Goal: Browse casually

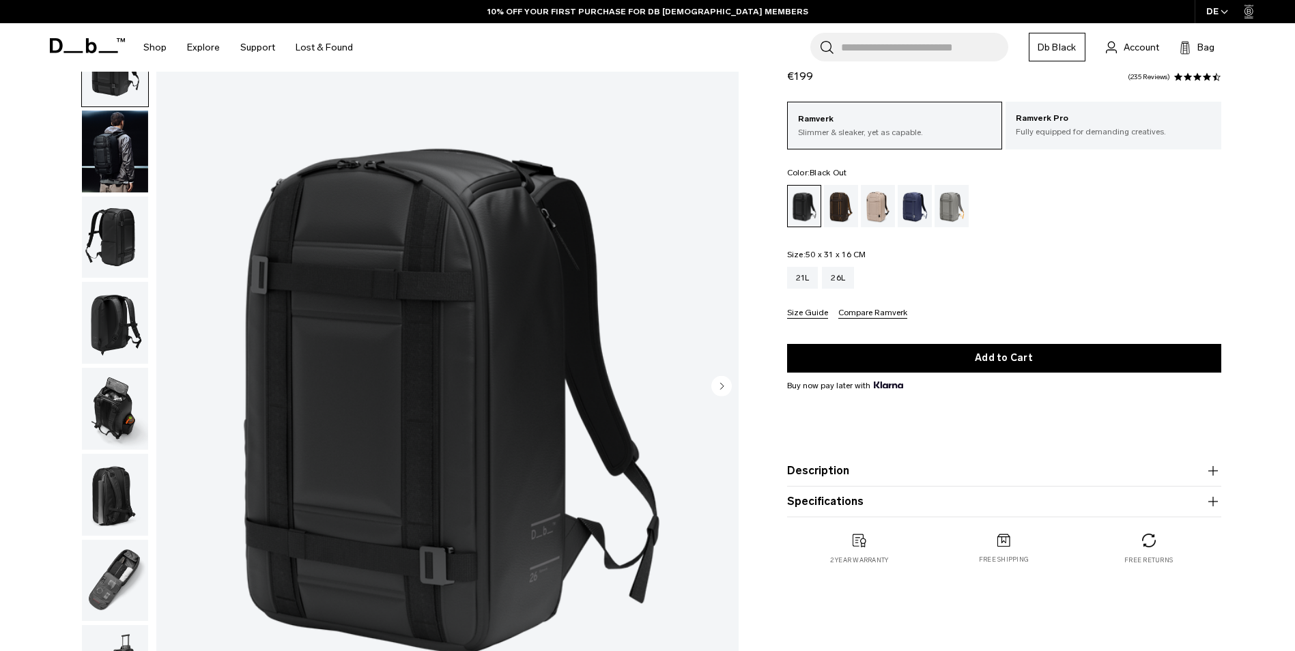
click at [111, 133] on img "button" at bounding box center [115, 152] width 66 height 82
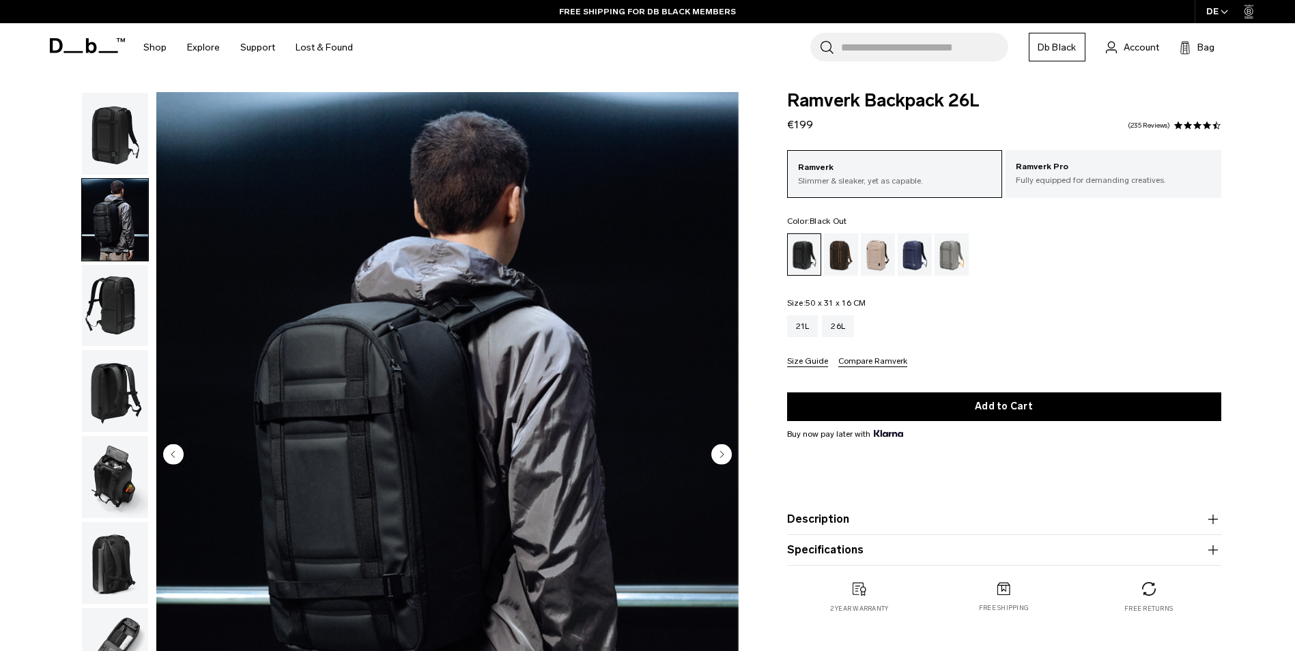
click at [121, 137] on img "button" at bounding box center [115, 134] width 66 height 82
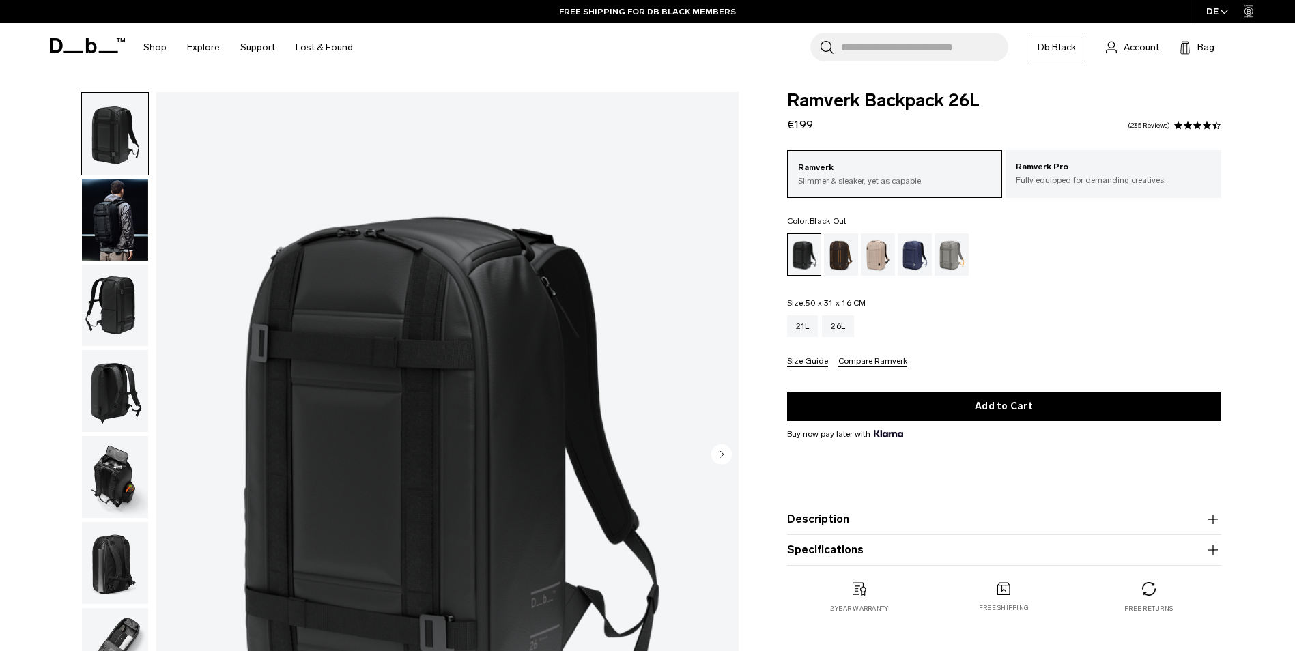
scroll to position [68, 0]
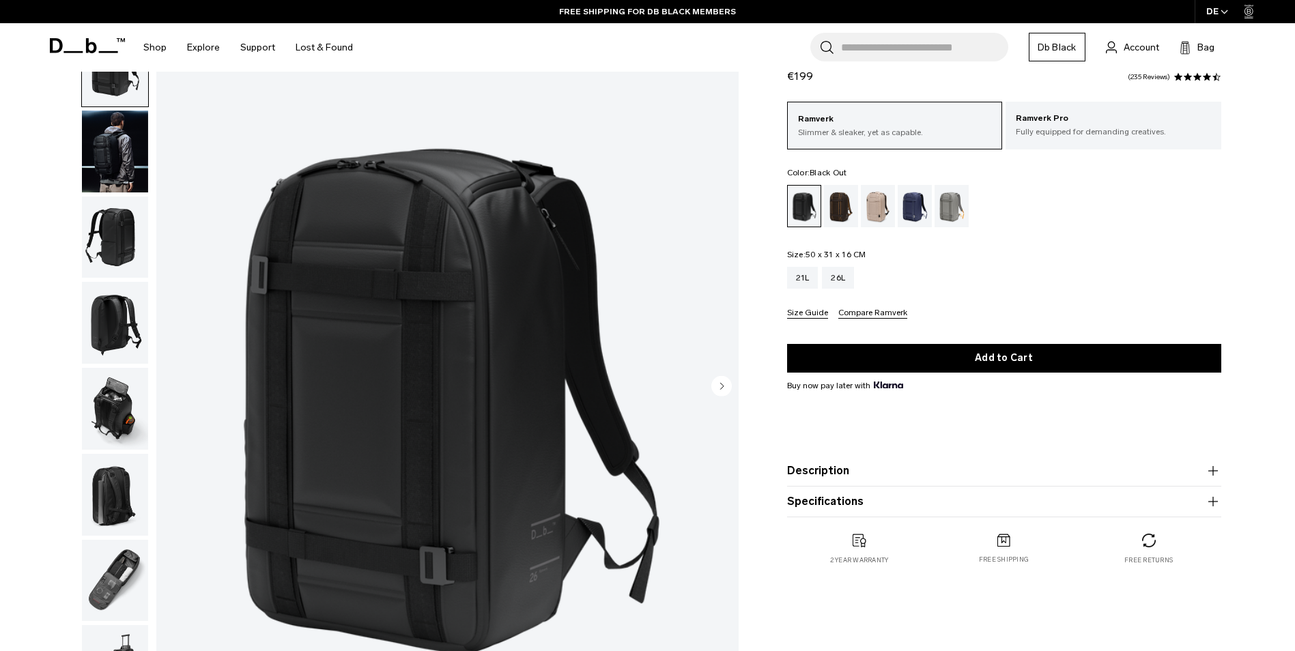
click at [137, 216] on img "button" at bounding box center [115, 238] width 66 height 82
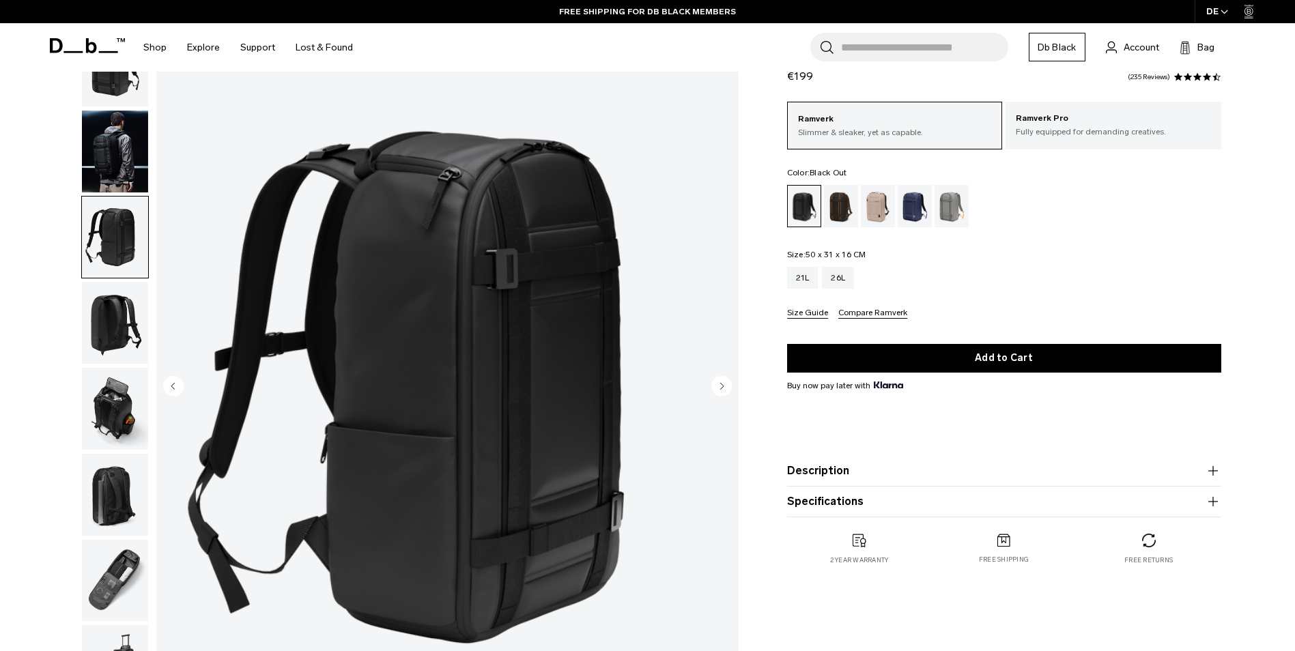
click at [129, 321] on img "button" at bounding box center [115, 323] width 66 height 82
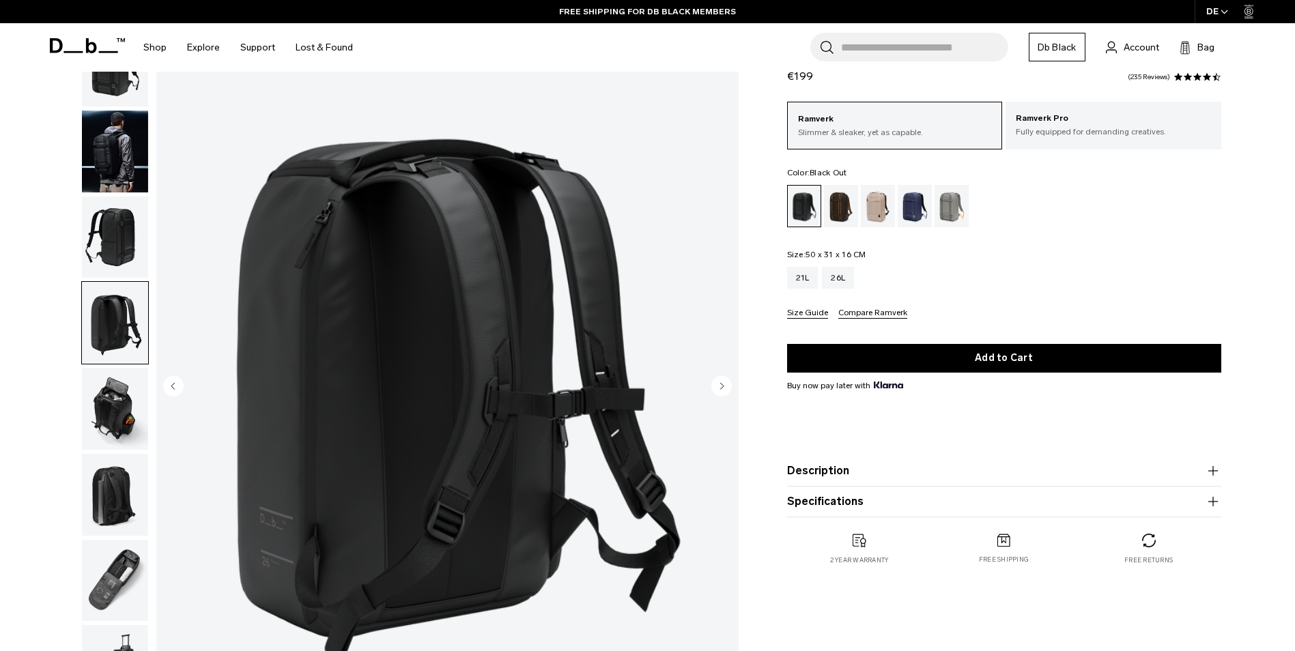
click at [121, 391] on img "button" at bounding box center [115, 409] width 66 height 82
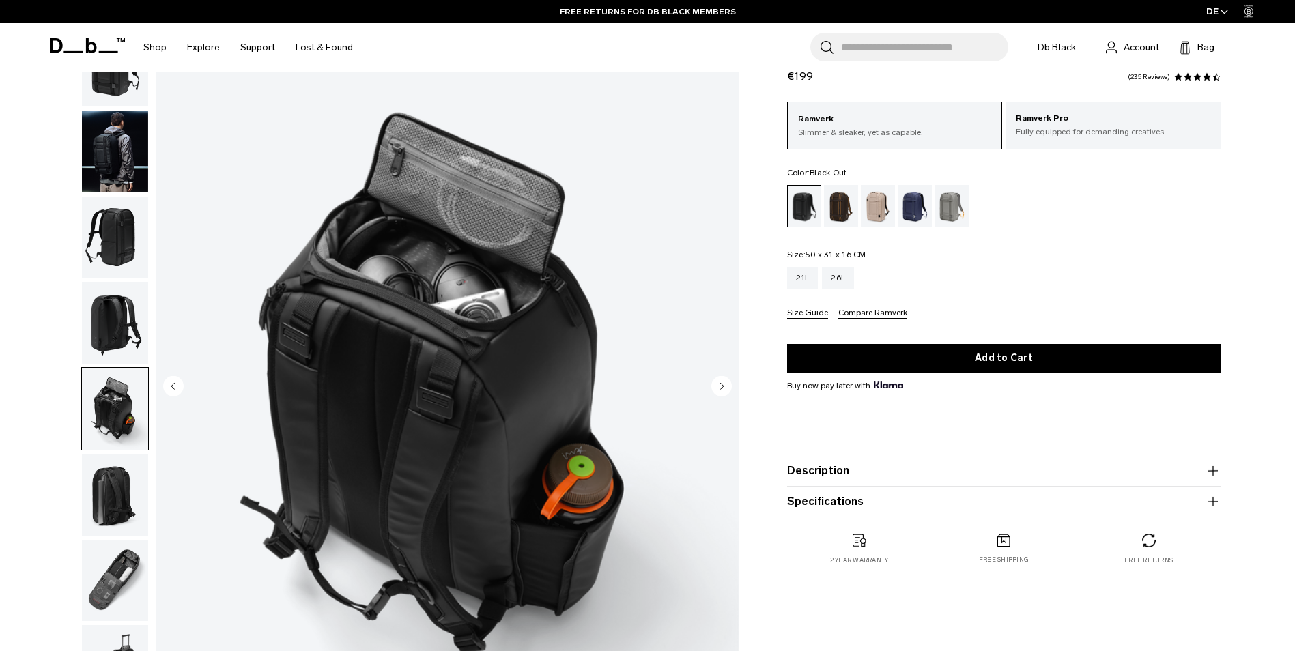
click at [122, 327] on img "button" at bounding box center [115, 323] width 66 height 82
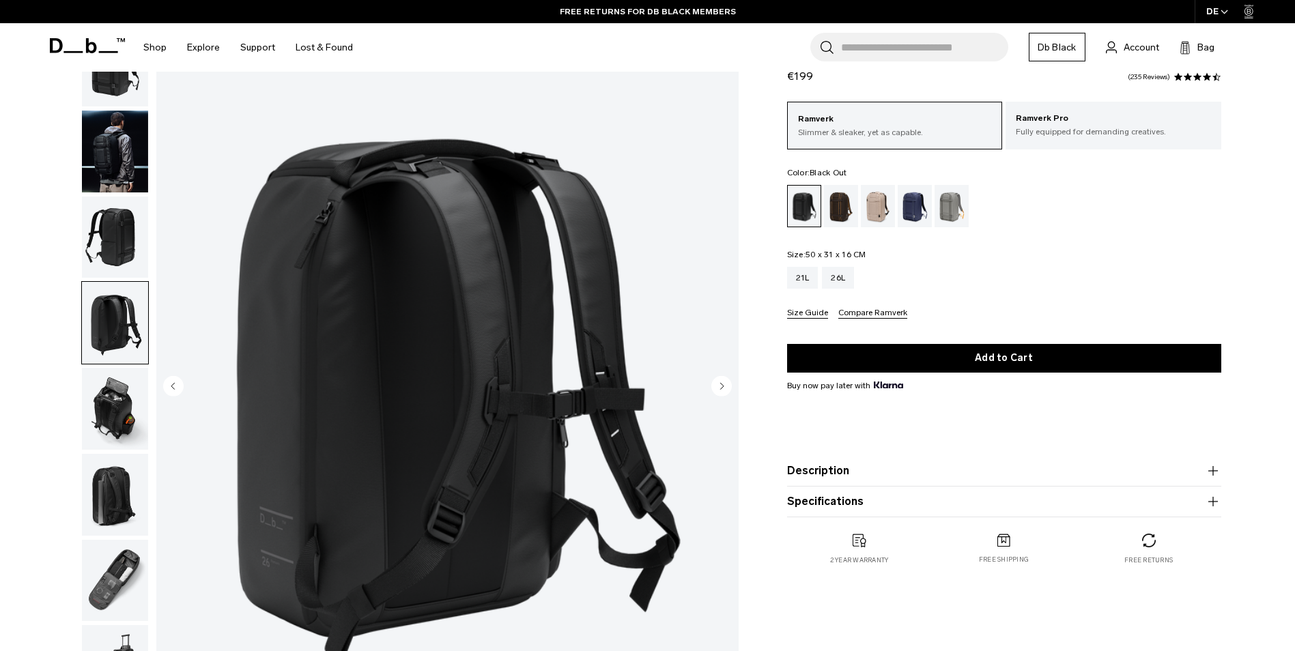
click at [120, 245] on img "button" at bounding box center [115, 238] width 66 height 82
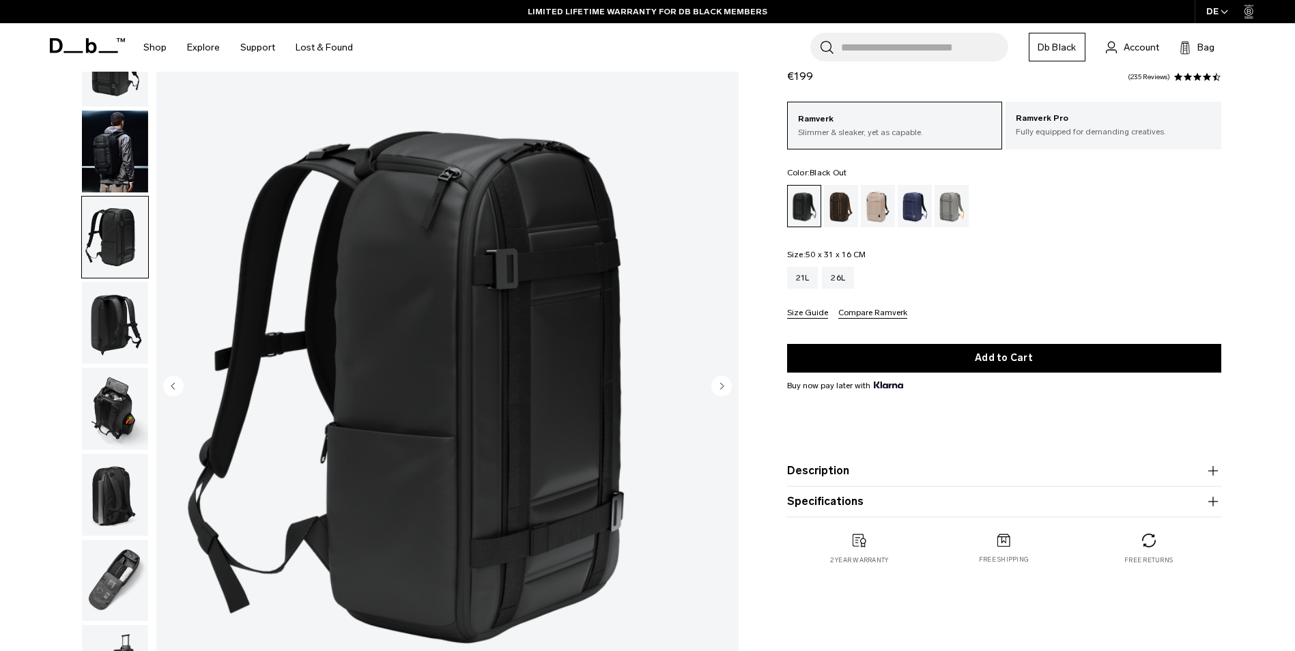
click at [110, 337] on img "button" at bounding box center [115, 323] width 66 height 82
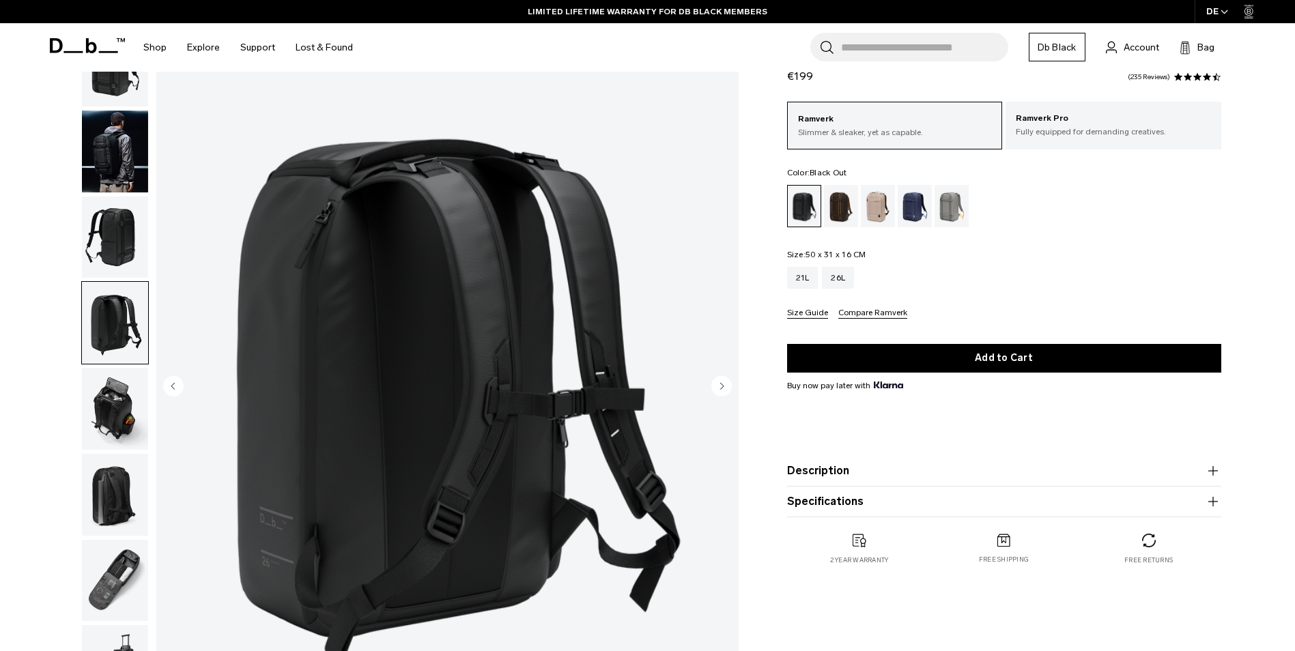
click at [117, 405] on img "button" at bounding box center [115, 409] width 66 height 82
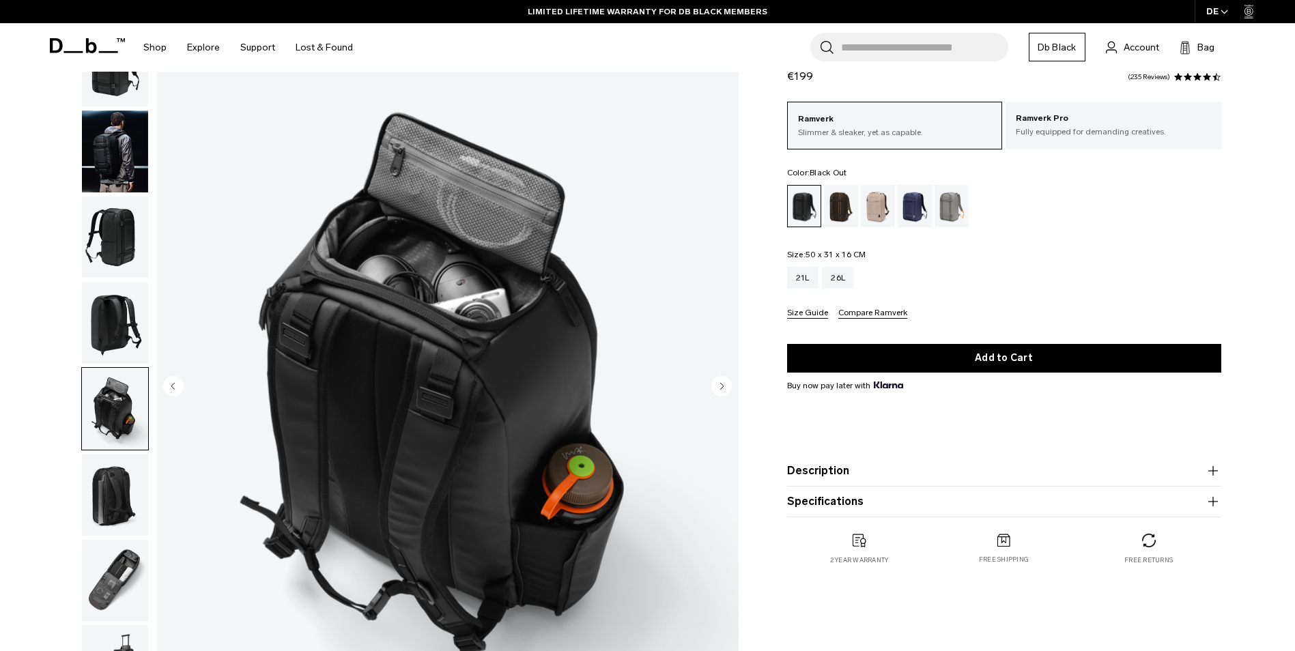
click at [108, 495] on img "button" at bounding box center [115, 495] width 66 height 82
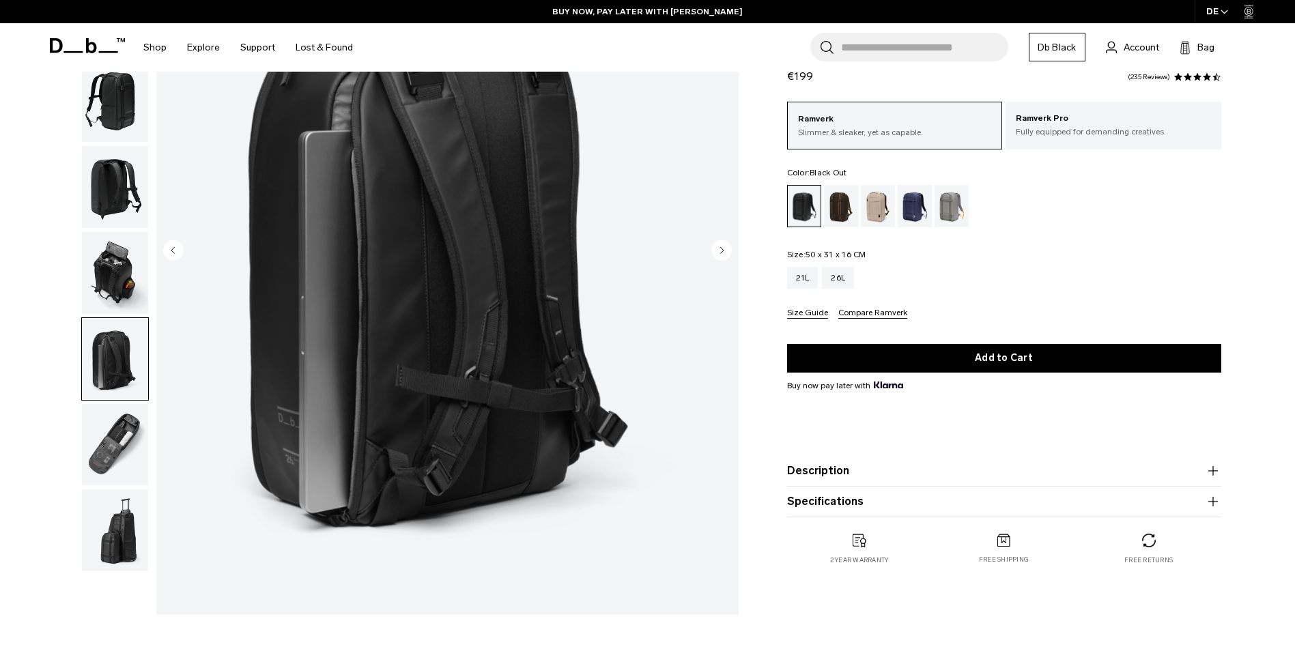
scroll to position [205, 0]
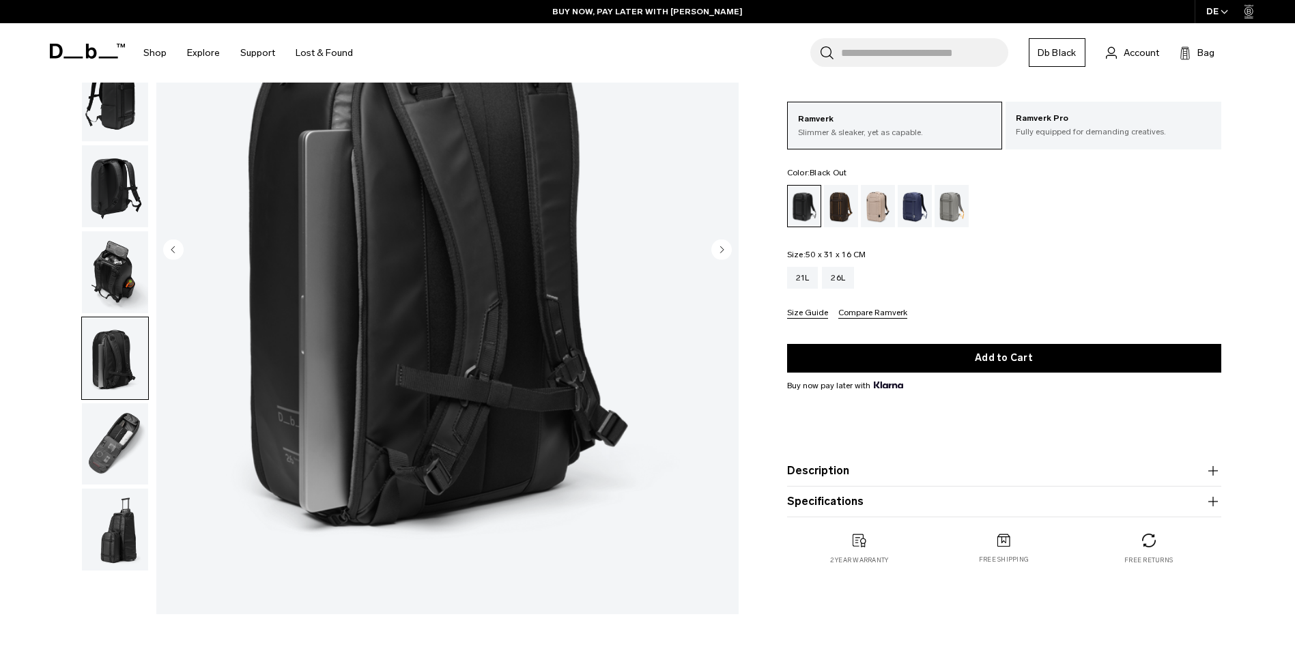
click at [110, 438] on img "button" at bounding box center [115, 444] width 66 height 82
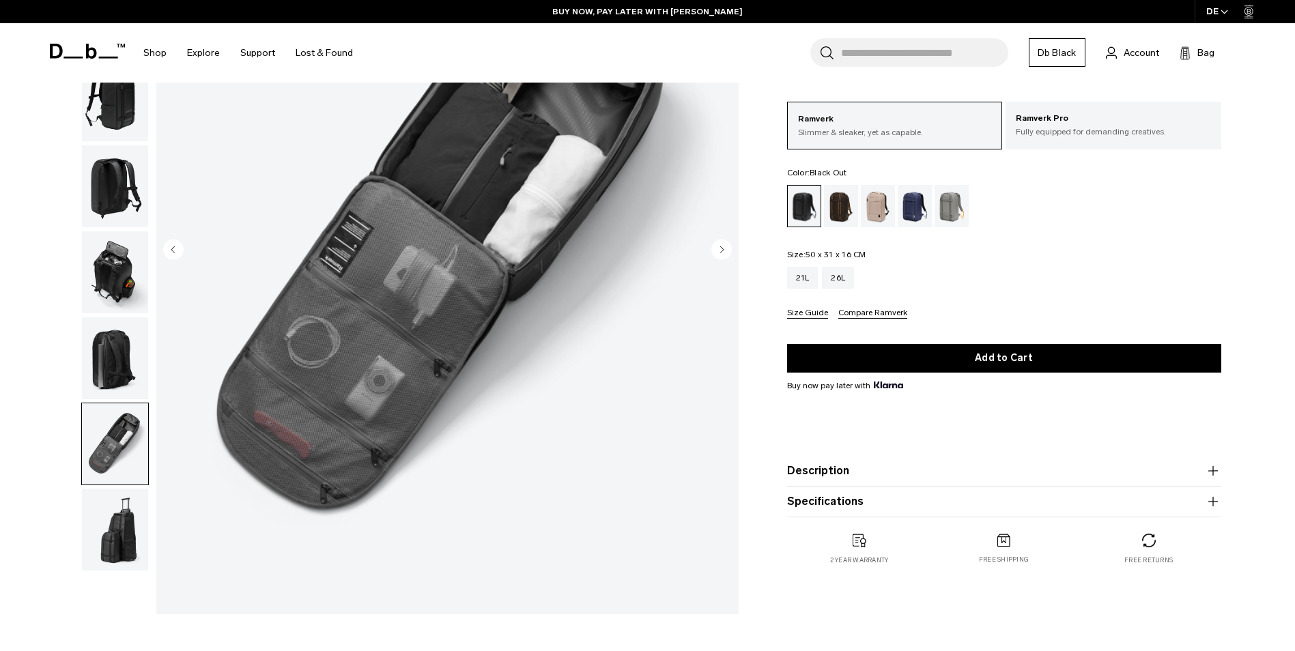
click at [123, 507] on img "button" at bounding box center [115, 530] width 66 height 82
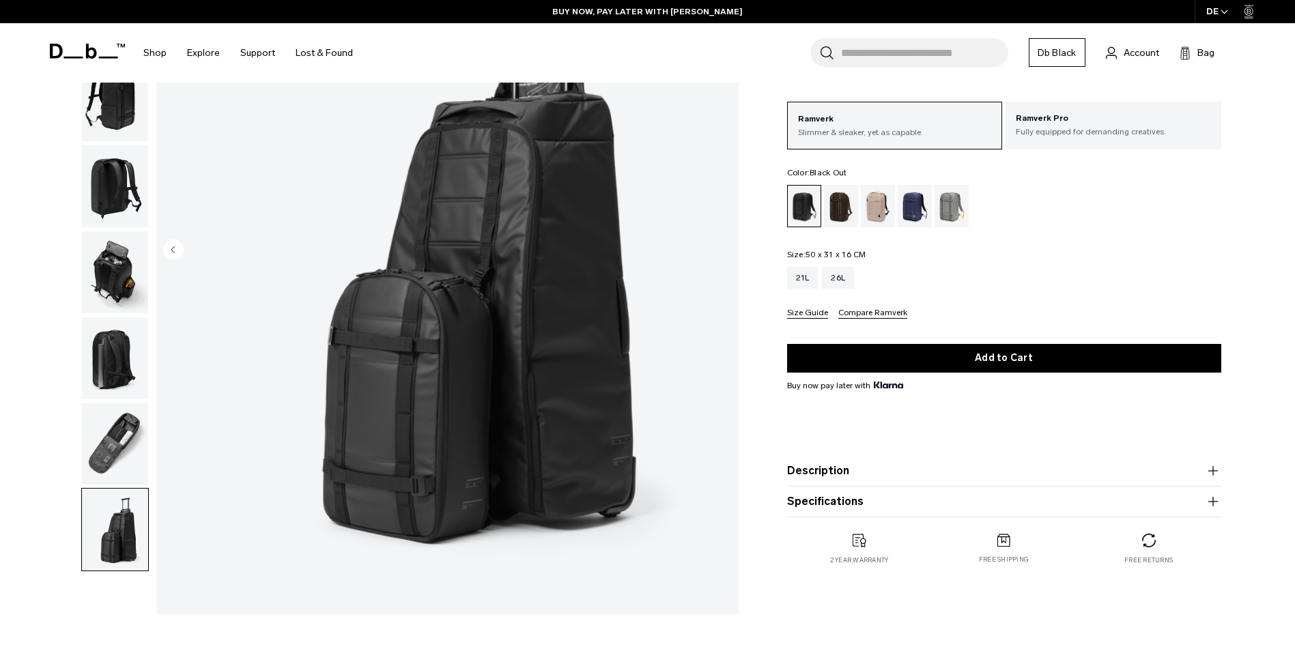
click at [105, 417] on img "button" at bounding box center [115, 444] width 66 height 82
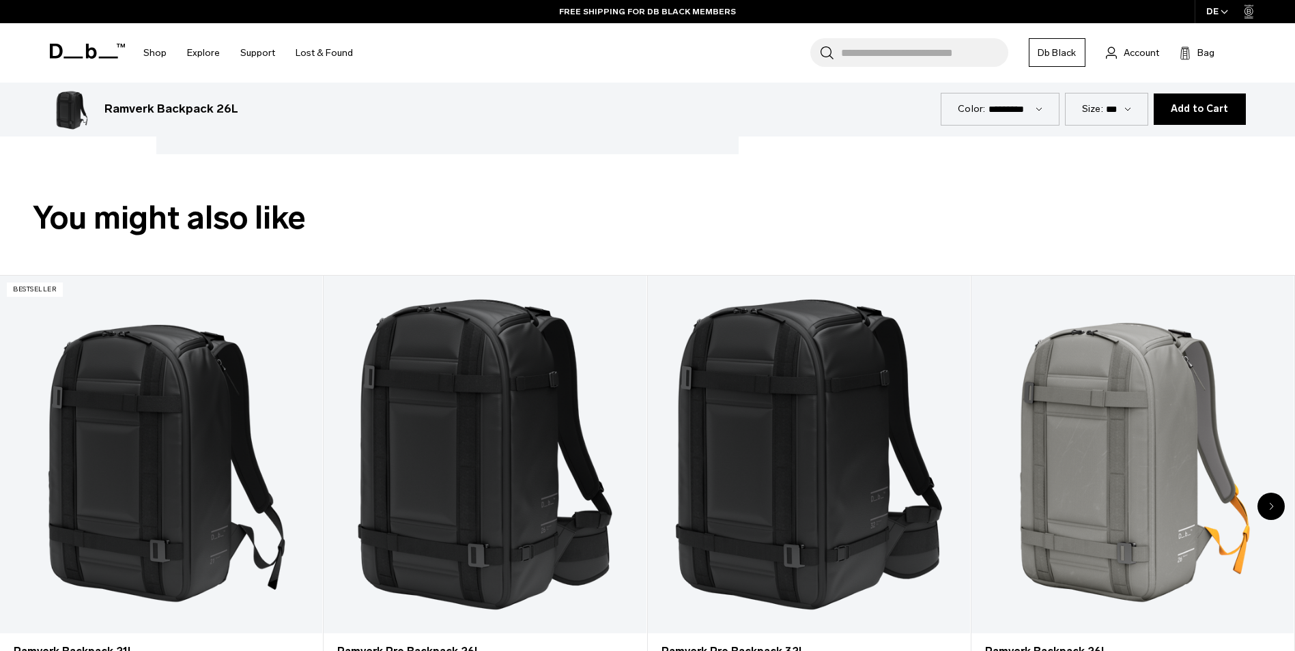
scroll to position [751, 0]
